Goal: Task Accomplishment & Management: Complete application form

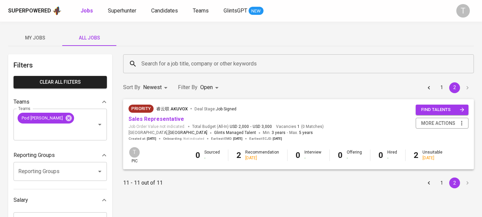
click at [45, 38] on span "My Jobs" at bounding box center [35, 38] width 46 height 8
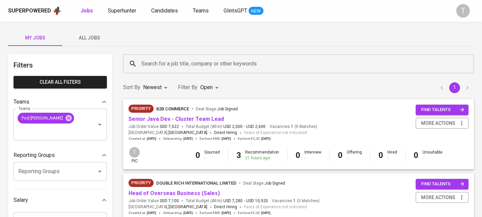
click at [91, 40] on span "All Jobs" at bounding box center [89, 38] width 46 height 8
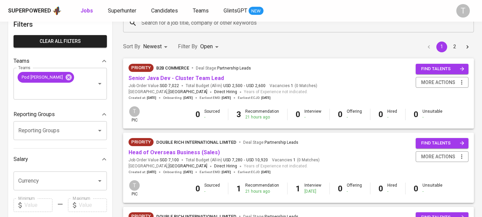
scroll to position [43, 0]
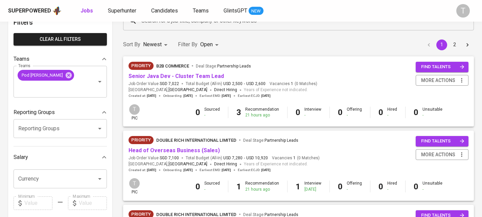
click at [187, 72] on div "Priority B2B Commerce Deal Stage : Partnership Leads" at bounding box center [223, 67] width 189 height 11
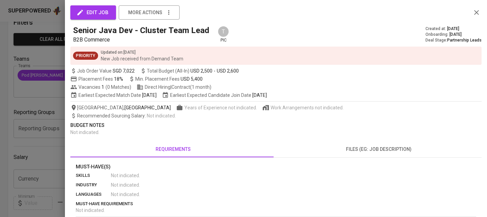
drag, startPoint x: 56, startPoint y: 125, endPoint x: 86, endPoint y: 115, distance: 31.6
click at [56, 125] on div at bounding box center [243, 108] width 487 height 217
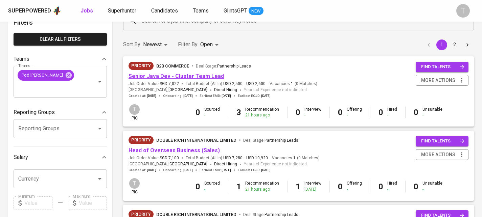
click at [188, 75] on link "Senior Java Dev - Cluster Team Lead" at bounding box center [176, 76] width 95 height 6
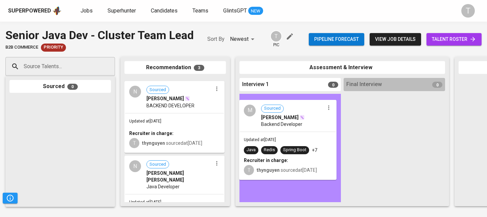
drag, startPoint x: 195, startPoint y: 101, endPoint x: 299, endPoint y: 120, distance: 105.5
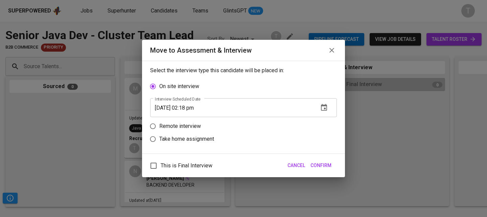
click at [169, 126] on p "Remote interview" at bounding box center [180, 126] width 42 height 8
click at [159, 126] on input "Remote interview" at bounding box center [152, 126] width 13 height 13
radio input "true"
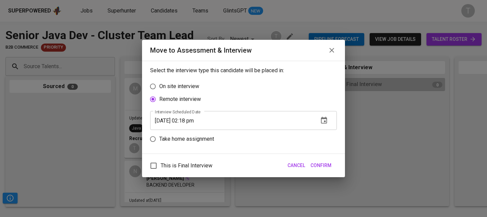
click at [325, 120] on icon "button" at bounding box center [324, 121] width 8 height 8
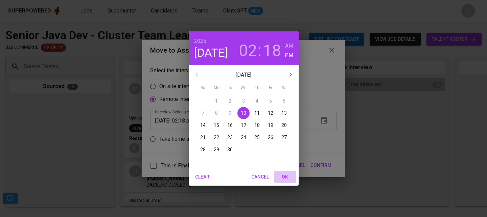
click at [284, 177] on span "OK" at bounding box center [285, 177] width 16 height 8
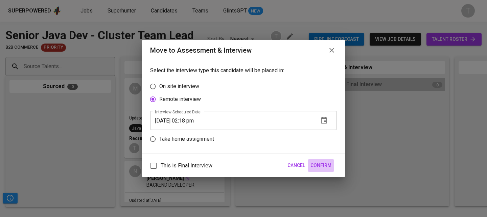
click at [329, 163] on span "Confirm" at bounding box center [320, 166] width 21 height 8
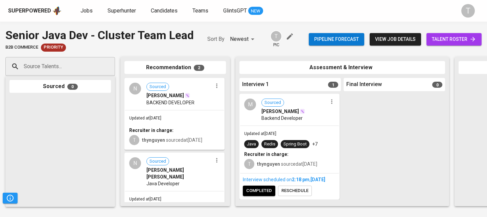
click at [215, 90] on button "button" at bounding box center [216, 86] width 9 height 9
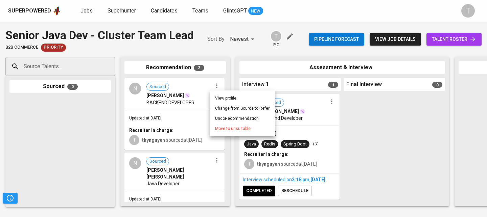
click at [222, 130] on span "Move to unsuitable" at bounding box center [233, 129] width 36 height 6
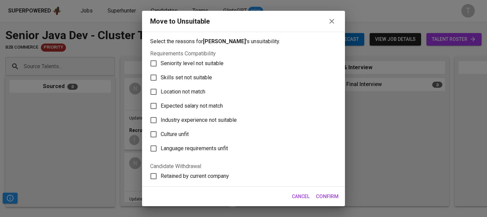
click at [203, 78] on span "Skills set not suitable" at bounding box center [186, 78] width 51 height 8
click at [161, 78] on input "Skills set not suitable" at bounding box center [153, 78] width 14 height 14
click at [206, 78] on span "Skills set not suitable" at bounding box center [186, 78] width 51 height 8
click at [161, 78] on input "Skills set not suitable" at bounding box center [153, 78] width 14 height 14
click at [206, 76] on span "Skills set not suitable" at bounding box center [186, 78] width 51 height 8
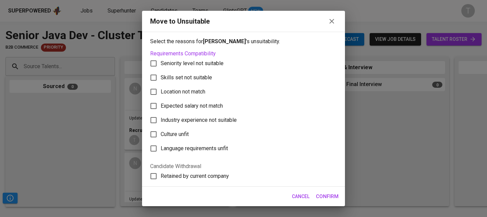
click at [161, 76] on input "Skills set not suitable" at bounding box center [153, 78] width 14 height 14
checkbox input "true"
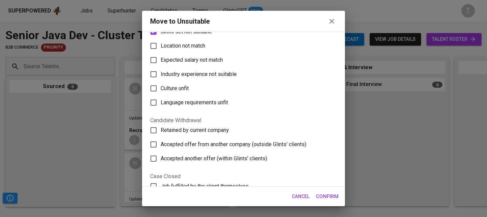
scroll to position [130, 0]
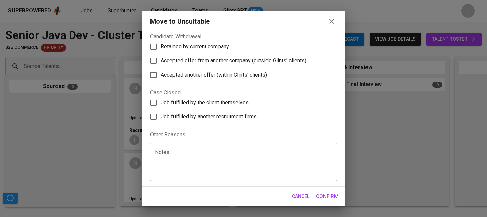
click at [327, 199] on span "Confirm" at bounding box center [327, 196] width 23 height 9
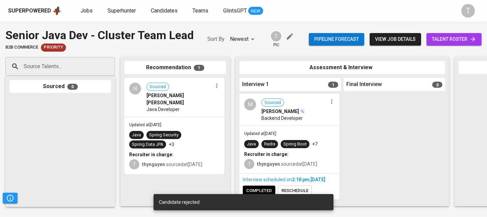
click at [215, 84] on icon "button" at bounding box center [216, 86] width 7 height 7
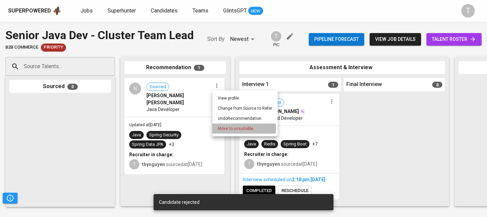
click at [229, 128] on span "Move to unsuitable" at bounding box center [236, 129] width 36 height 6
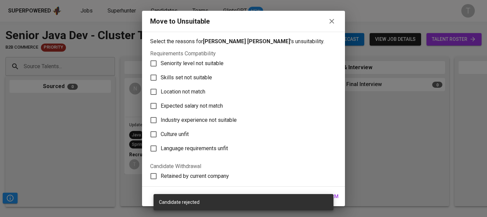
click at [200, 89] on span "Location not match" at bounding box center [183, 92] width 45 height 8
click at [161, 89] on input "Location not match" at bounding box center [153, 92] width 14 height 14
checkbox input "true"
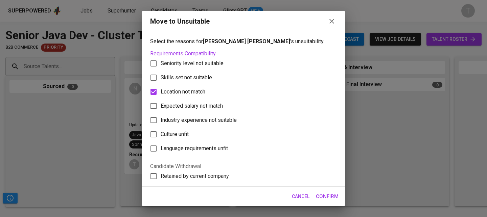
click at [330, 195] on span "Confirm" at bounding box center [327, 196] width 23 height 9
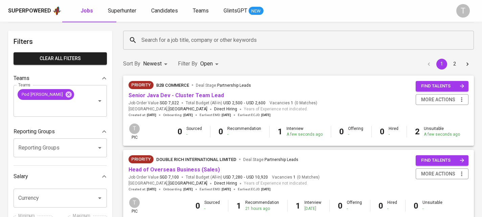
scroll to position [31, 0]
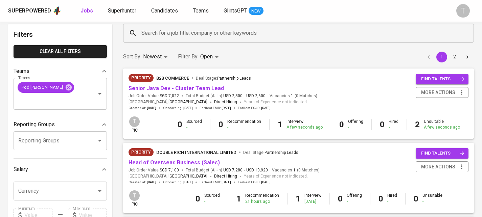
click at [196, 161] on link "Head of Overseas Business (Sales)" at bounding box center [174, 163] width 91 height 6
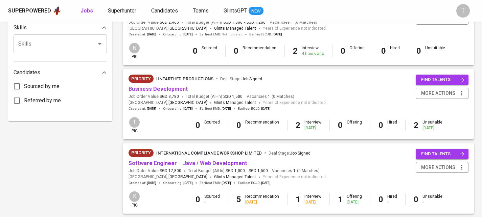
scroll to position [350, 0]
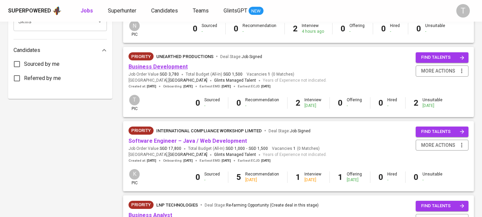
click at [170, 69] on link "Business Development" at bounding box center [158, 67] width 59 height 6
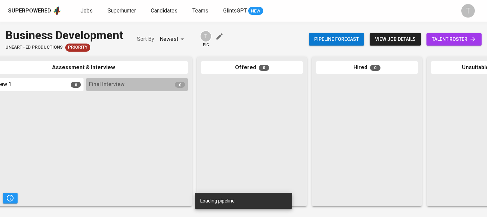
scroll to position [0, 262]
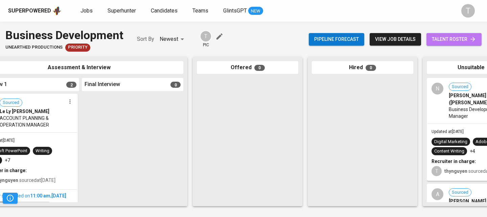
click at [479, 42] on link "talent roster" at bounding box center [453, 39] width 55 height 13
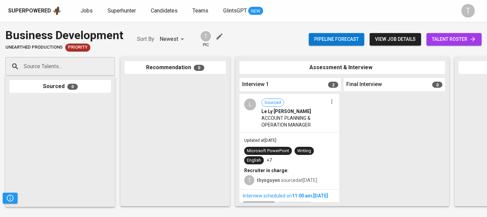
click at [479, 41] on link "talent roster" at bounding box center [453, 39] width 55 height 13
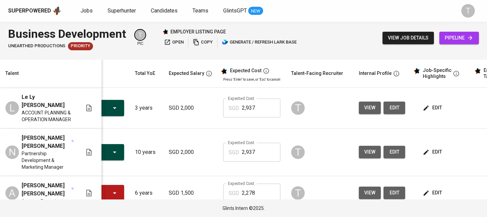
scroll to position [0, 92]
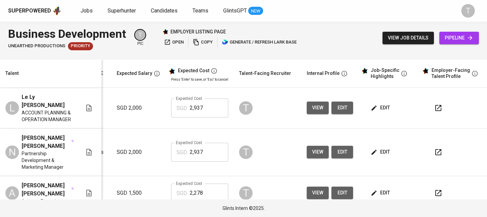
click at [436, 106] on icon "button" at bounding box center [438, 108] width 6 height 6
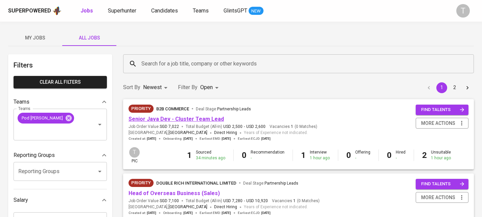
click at [189, 116] on link "Senior Java Dev - Cluster Team Lead" at bounding box center [176, 119] width 95 height 6
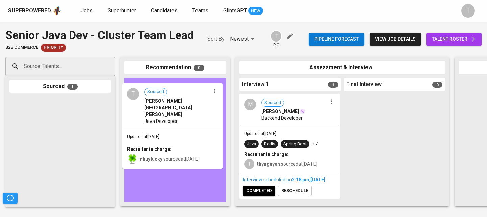
drag, startPoint x: 111, startPoint y: 110, endPoint x: 194, endPoint y: 99, distance: 83.9
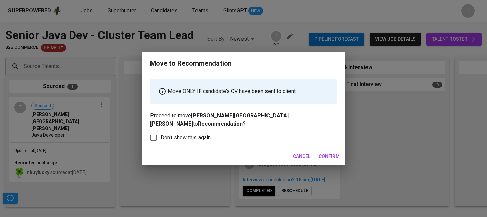
click at [327, 154] on span "Confirm" at bounding box center [329, 157] width 21 height 8
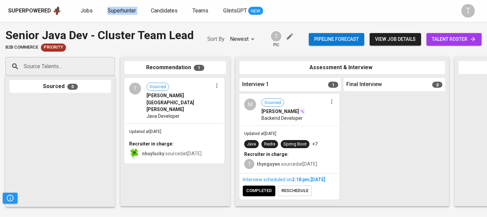
click at [84, 72] on input "Source Talents..." at bounding box center [57, 66] width 71 height 13
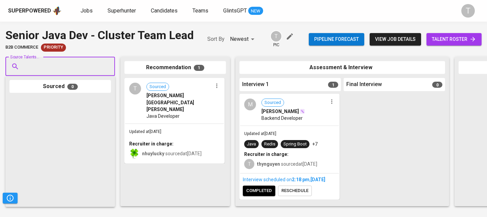
paste input "[EMAIL_ADDRESS][DOMAIN_NAME]"
type input "[EMAIL_ADDRESS][DOMAIN_NAME]"
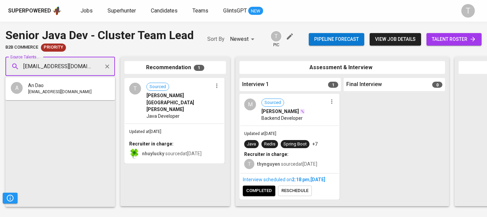
click at [74, 98] on ul "A An Dao andtp21@gmail.com" at bounding box center [60, 88] width 110 height 23
click at [76, 97] on li "A An Dao andtp21@gmail.com" at bounding box center [60, 89] width 110 height 18
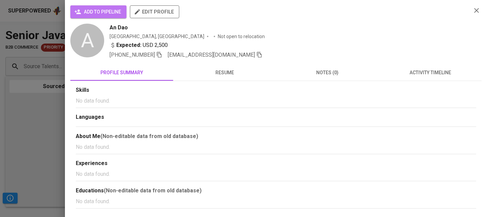
click at [98, 10] on span "add to pipeline" at bounding box center [98, 12] width 45 height 8
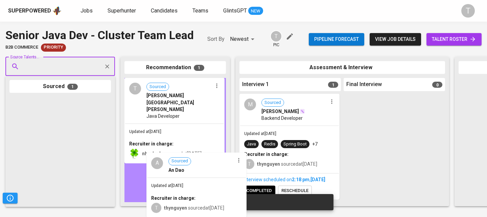
drag, startPoint x: 93, startPoint y: 121, endPoint x: 178, endPoint y: 167, distance: 96.5
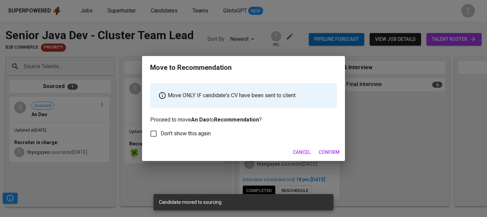
click at [332, 148] on span "Confirm" at bounding box center [329, 152] width 21 height 8
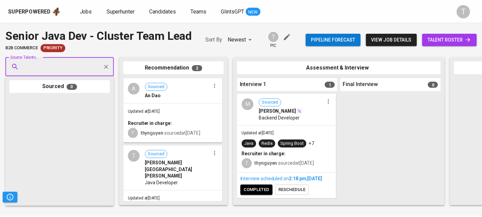
scroll to position [20, 0]
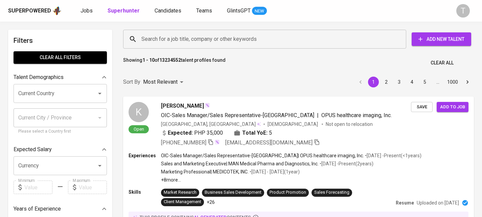
click at [185, 44] on input "Search for a job title, company or other keywords" at bounding box center [266, 39] width 253 height 13
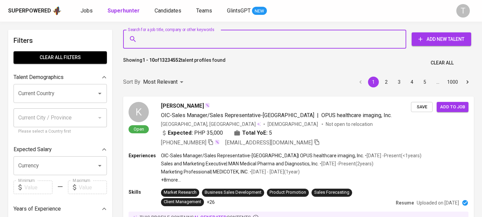
paste input "[EMAIL_ADDRESS][DOMAIN_NAME]"
type input "[EMAIL_ADDRESS][DOMAIN_NAME]"
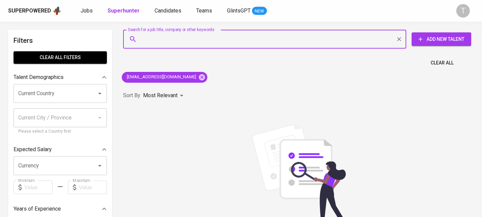
click at [441, 40] on span "Add New Talent" at bounding box center [441, 39] width 49 height 8
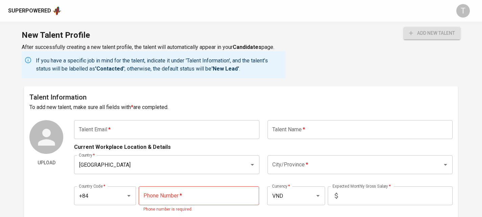
click at [133, 134] on input "text" at bounding box center [166, 129] width 185 height 19
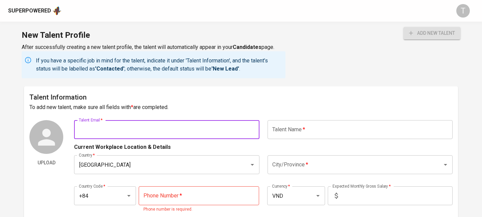
paste input "[EMAIL_ADDRESS][DOMAIN_NAME]"
type input "[EMAIL_ADDRESS][DOMAIN_NAME]"
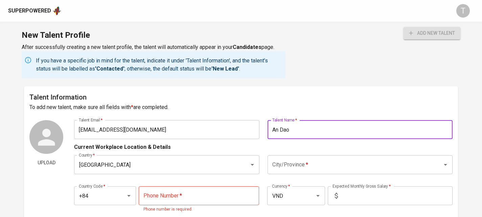
type input "An Dao"
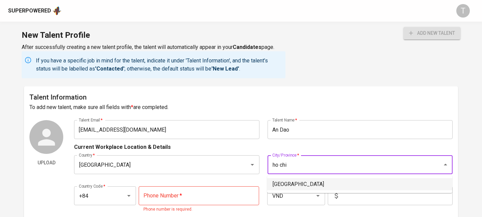
click at [302, 181] on li "[GEOGRAPHIC_DATA]" at bounding box center [359, 185] width 185 height 12
type input "[GEOGRAPHIC_DATA]"
click at [200, 194] on input "tel" at bounding box center [199, 196] width 121 height 19
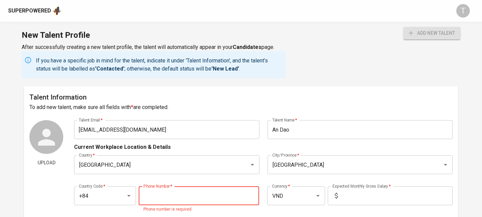
paste input "[PHONE_NUMBER]"
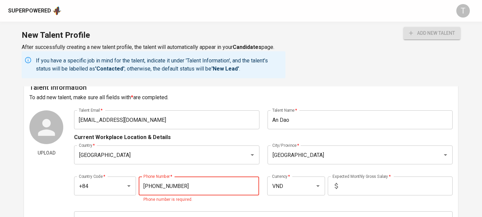
scroll to position [22, 0]
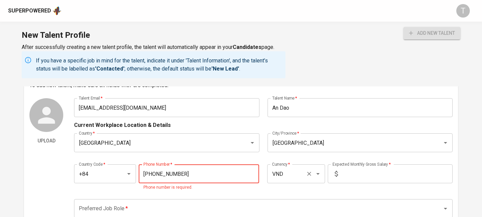
type input "[PHONE_NUMBER]"
click at [286, 176] on input "VND" at bounding box center [286, 174] width 32 height 13
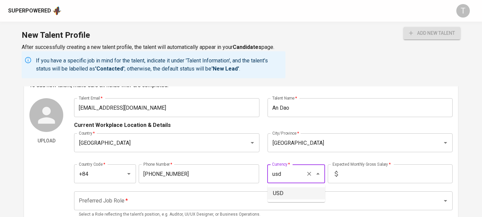
click at [285, 195] on li "USD" at bounding box center [295, 194] width 57 height 12
type input "USD"
click at [378, 179] on input "text" at bounding box center [397, 174] width 112 height 19
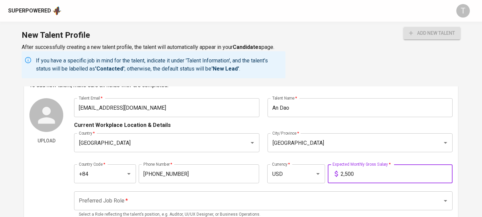
type input "2,500"
click at [371, 197] on input "Preferred Job Role   *" at bounding box center [253, 201] width 353 height 13
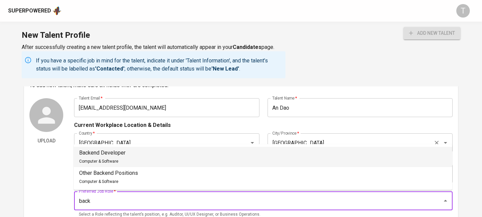
type input "back"
click at [276, 142] on input "[GEOGRAPHIC_DATA]" at bounding box center [351, 143] width 160 height 13
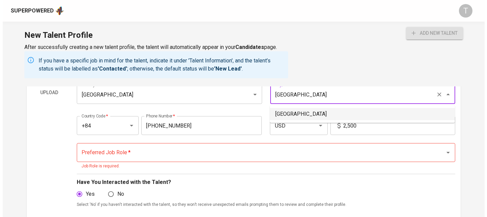
scroll to position [111, 0]
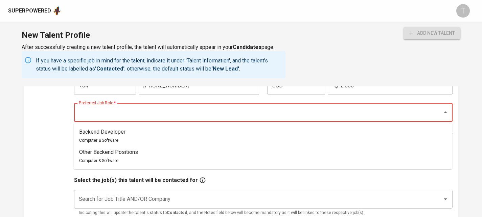
click at [190, 107] on input "Preferred Job Role   *" at bounding box center [253, 112] width 353 height 13
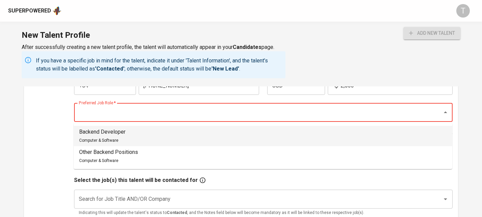
click at [148, 136] on li "Backend Developer Computer & Software" at bounding box center [263, 136] width 378 height 20
type input "Backend Developer"
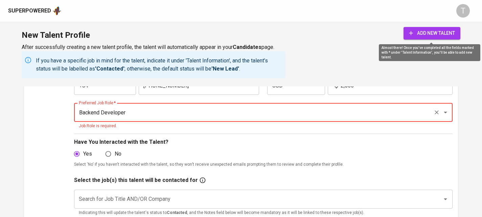
click at [428, 32] on span "add new talent" at bounding box center [432, 33] width 46 height 8
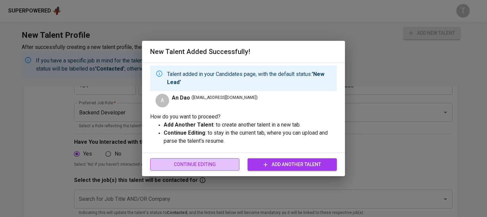
click at [223, 161] on span "Continue Editing" at bounding box center [195, 165] width 78 height 8
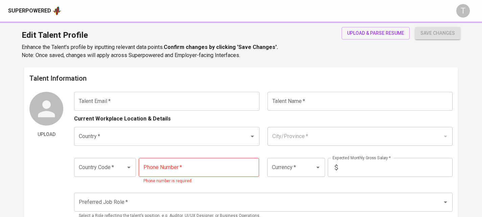
type input "[EMAIL_ADDRESS][DOMAIN_NAME]"
type input "An Dao"
type input "[GEOGRAPHIC_DATA]"
type input "+84"
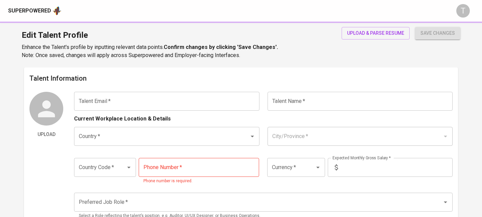
type input "[PHONE_NUMBER]"
type input "USD"
type input "2,500"
type input "Backend Developer"
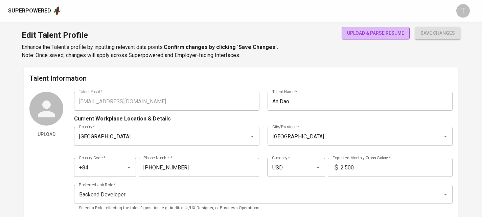
click at [381, 34] on span "upload & parse resume" at bounding box center [375, 33] width 57 height 8
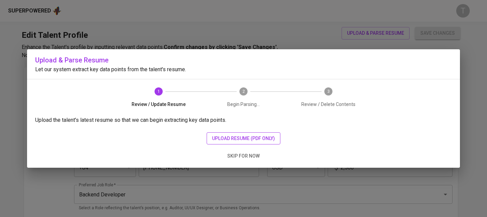
click at [264, 138] on span "upload resume (pdf only)" at bounding box center [243, 139] width 63 height 8
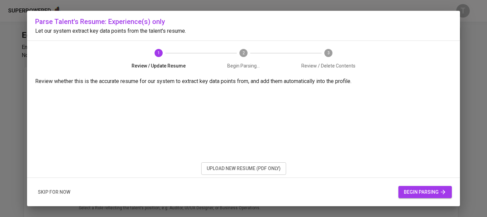
click at [410, 193] on span "begin parsing" at bounding box center [425, 192] width 43 height 8
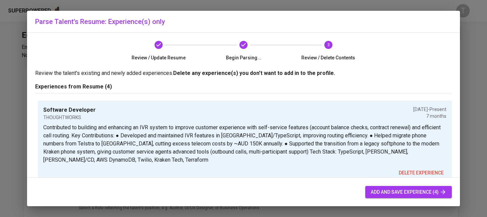
click at [381, 196] on button "add and save experience (4)" at bounding box center [408, 192] width 87 height 13
radio input "true"
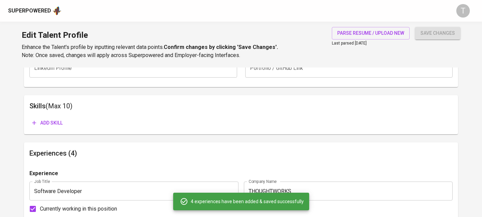
click at [418, 37] on button "save changes" at bounding box center [437, 33] width 45 height 13
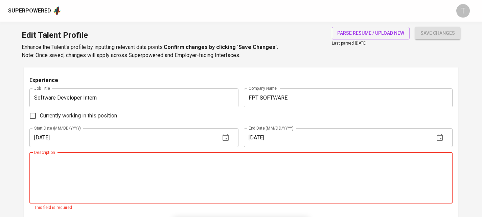
scroll to position [911, 0]
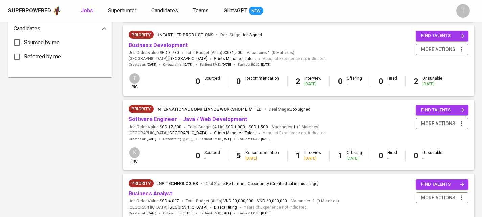
scroll to position [393, 0]
